Goal: Information Seeking & Learning: Learn about a topic

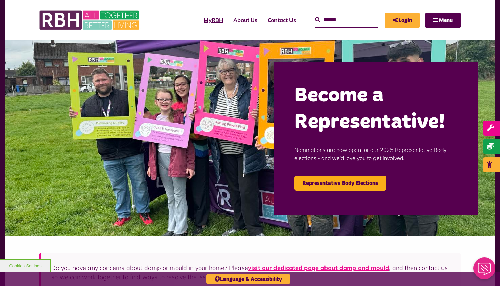
click at [202, 18] on link "MyRBH" at bounding box center [214, 20] width 30 height 18
click at [236, 18] on link "About Us" at bounding box center [245, 20] width 34 height 18
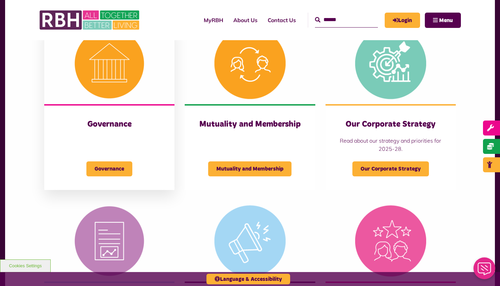
scroll to position [295, 0]
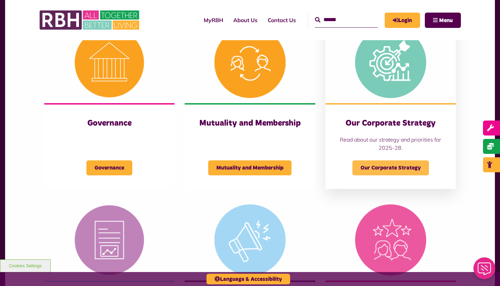
click at [399, 168] on span "Our Corporate Strategy" at bounding box center [390, 167] width 77 height 15
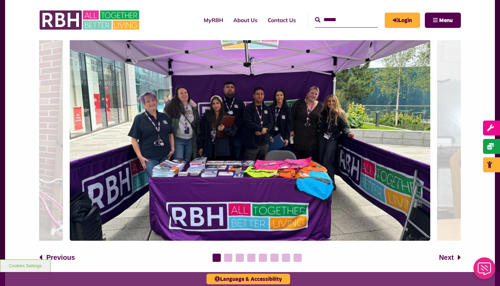
scroll to position [848, 0]
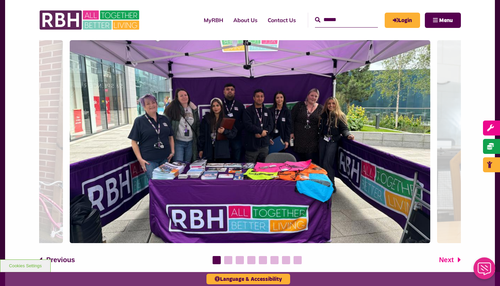
click at [460, 255] on icon at bounding box center [459, 259] width 3 height 8
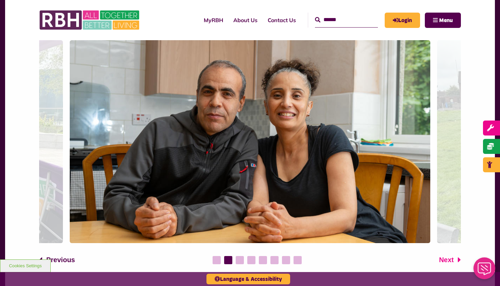
click at [458, 254] on button "Next" at bounding box center [450, 259] width 22 height 10
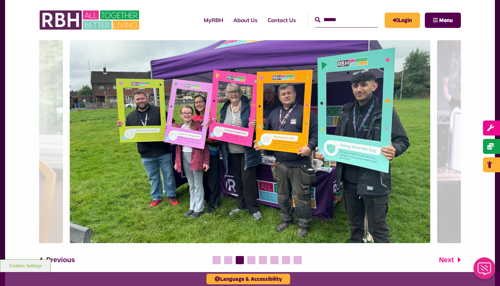
click at [458, 254] on button "Next" at bounding box center [450, 259] width 22 height 10
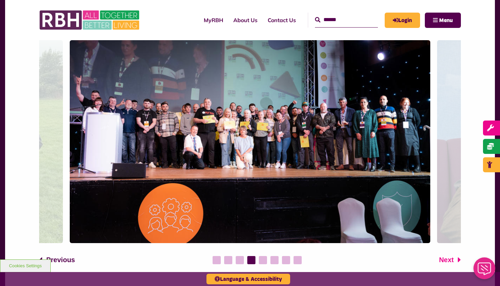
click at [458, 254] on button "Next" at bounding box center [450, 259] width 22 height 10
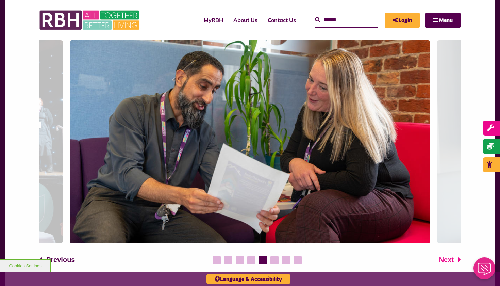
click at [458, 254] on button "Next" at bounding box center [450, 259] width 22 height 10
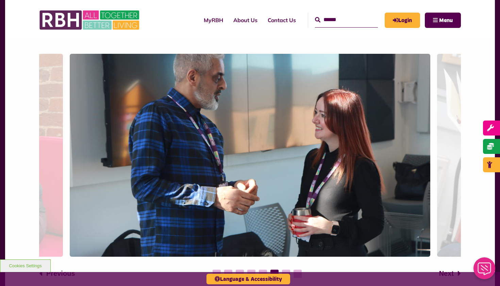
scroll to position [835, 0]
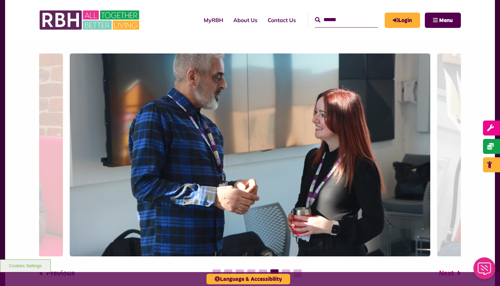
click at [458, 269] on icon at bounding box center [459, 273] width 3 height 8
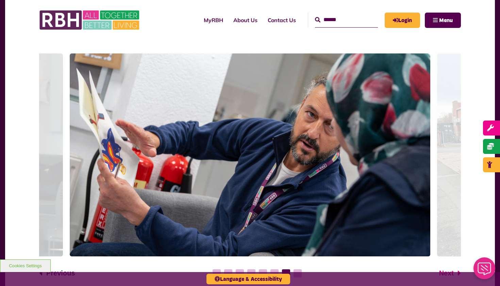
click at [457, 268] on button "Next" at bounding box center [450, 273] width 22 height 10
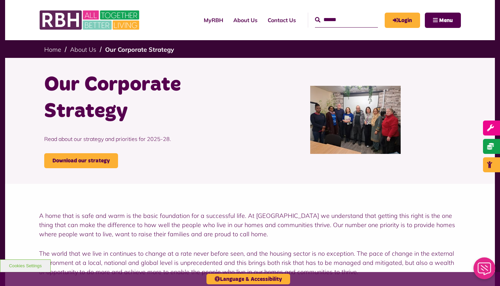
scroll to position [0, 0]
